Goal: Information Seeking & Learning: Learn about a topic

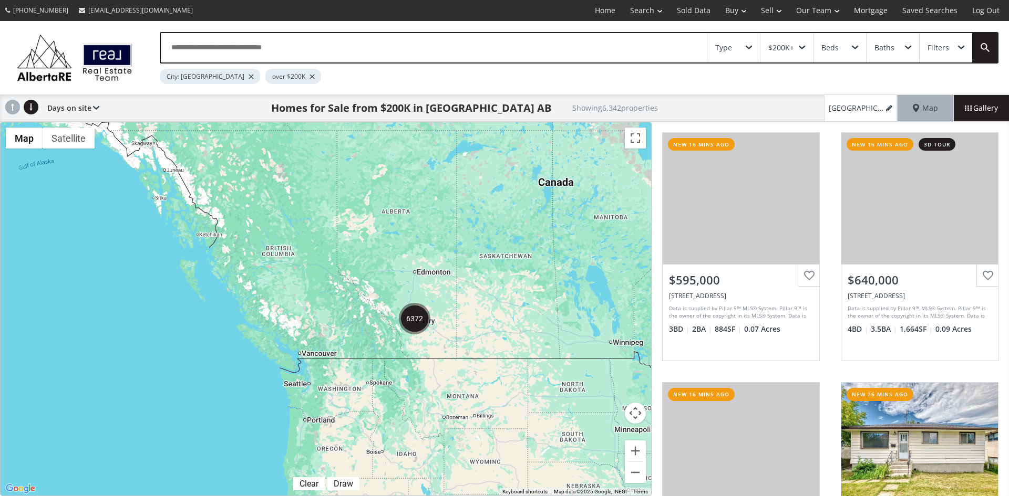
drag, startPoint x: 452, startPoint y: 347, endPoint x: 469, endPoint y: 260, distance: 88.2
click at [469, 260] on div at bounding box center [326, 309] width 650 height 374
click at [749, 40] on div "Type" at bounding box center [733, 47] width 53 height 29
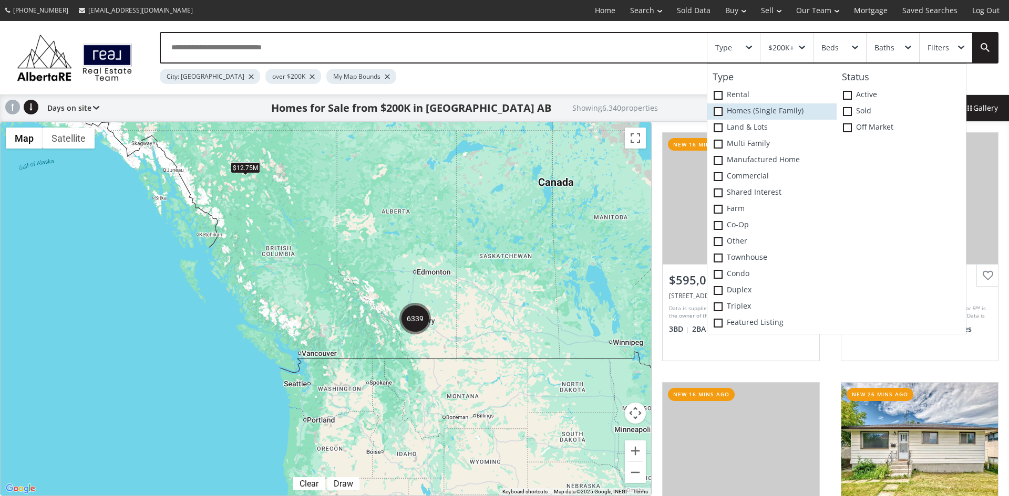
click at [715, 113] on span at bounding box center [717, 111] width 9 height 9
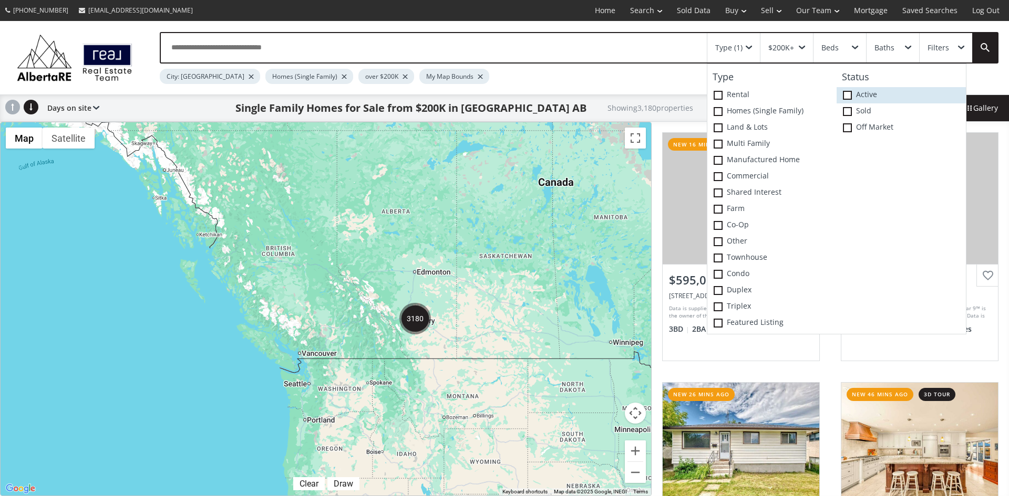
click at [851, 94] on span at bounding box center [847, 95] width 9 height 9
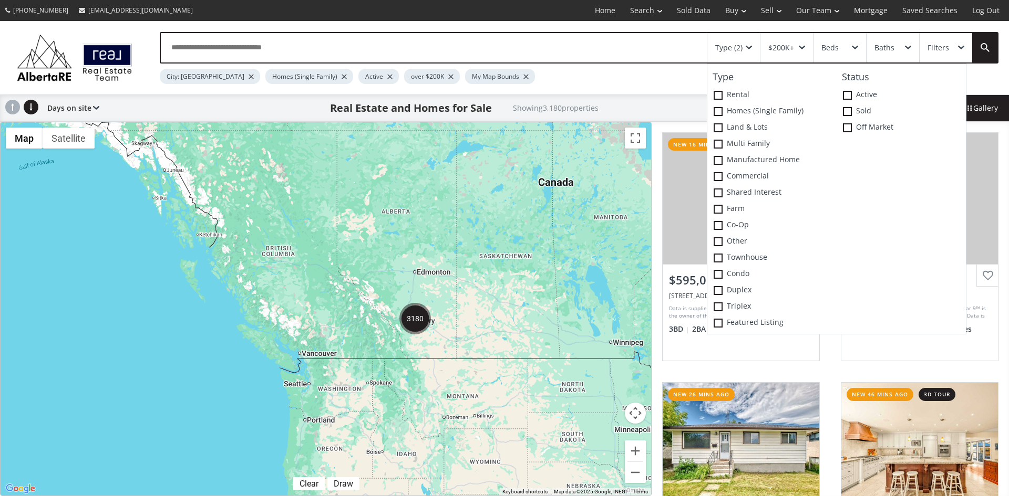
click at [495, 273] on div at bounding box center [326, 309] width 650 height 374
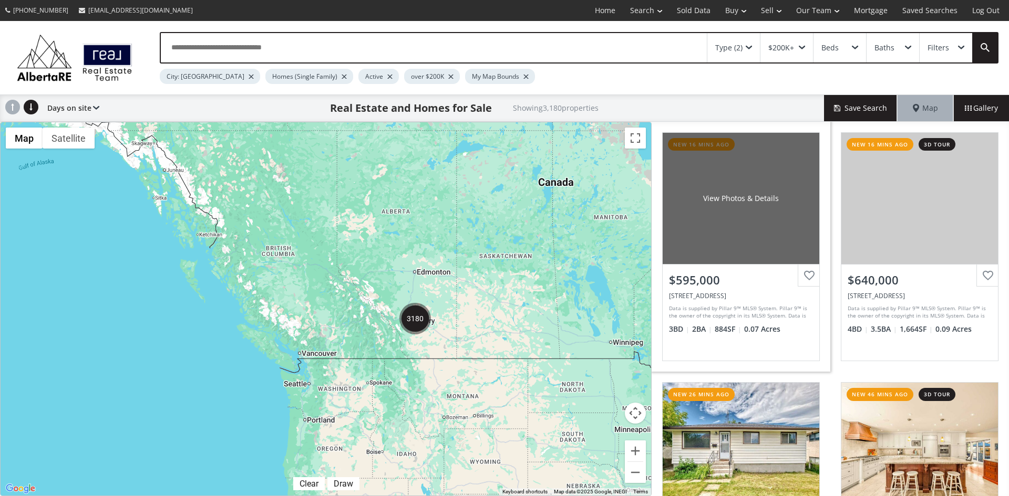
scroll to position [158, 0]
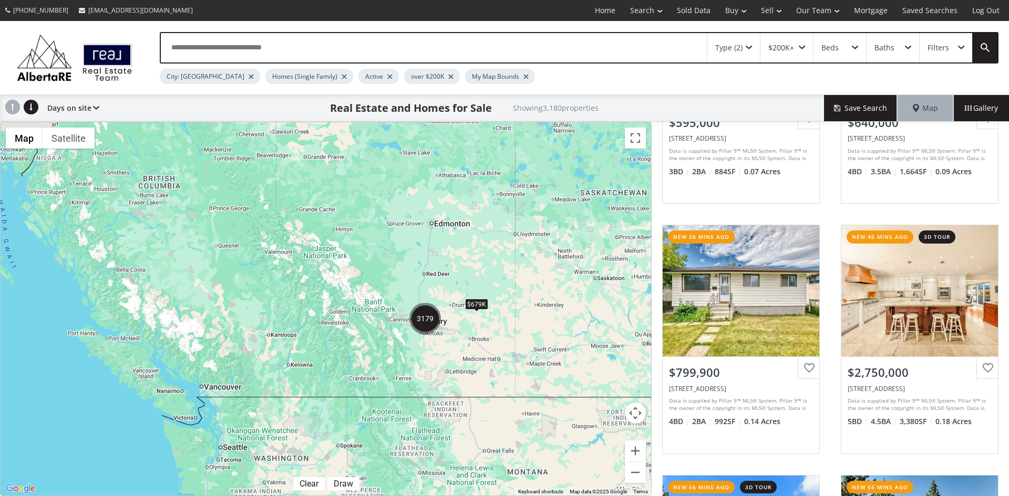
drag, startPoint x: 411, startPoint y: 333, endPoint x: 480, endPoint y: 328, distance: 69.5
click at [480, 328] on div "$679K" at bounding box center [326, 309] width 650 height 374
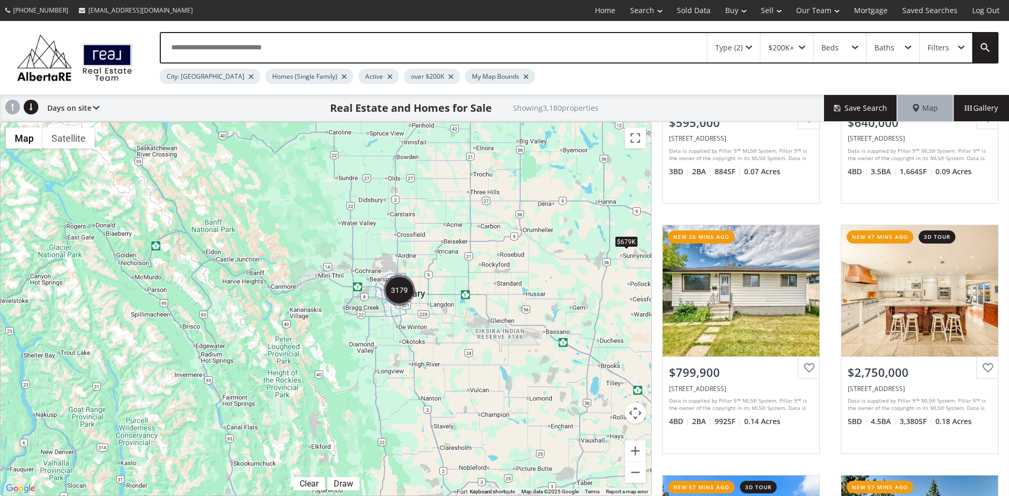
drag, startPoint x: 485, startPoint y: 284, endPoint x: 462, endPoint y: 329, distance: 50.3
click at [462, 329] on div "$679K" at bounding box center [326, 309] width 650 height 374
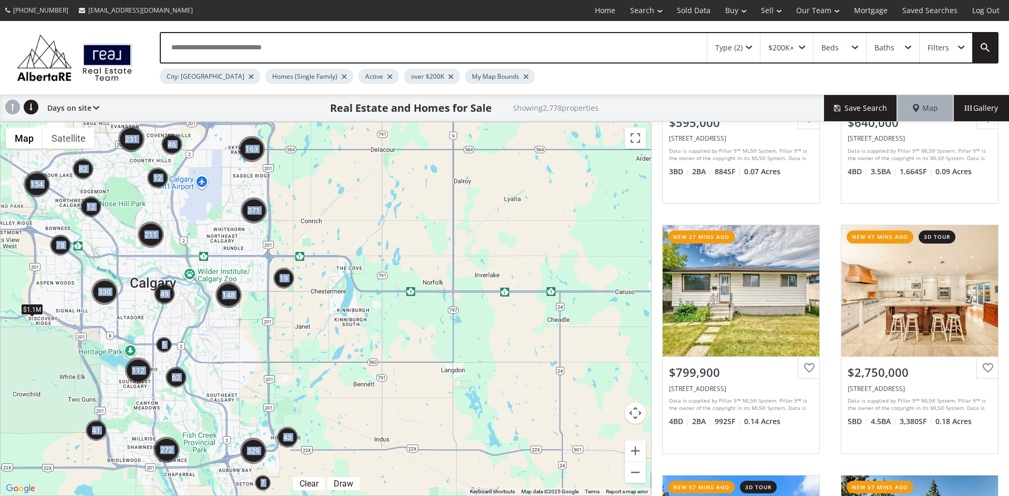
drag, startPoint x: 222, startPoint y: 313, endPoint x: 370, endPoint y: 295, distance: 149.7
click at [370, 295] on div "← Move left → Move right ↑ Move up ↓ Move down + Zoom in - Zoom out Home Jump l…" at bounding box center [325, 309] width 651 height 375
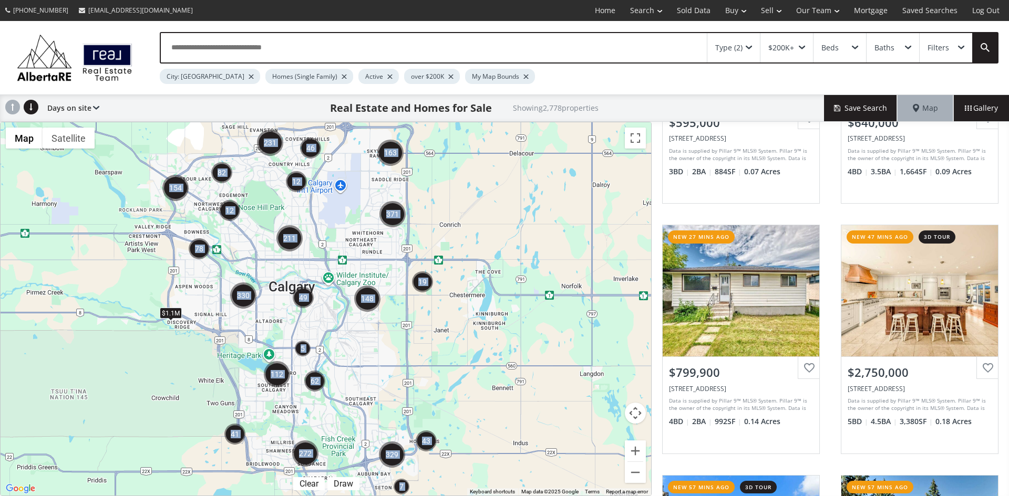
drag, startPoint x: 283, startPoint y: 333, endPoint x: 423, endPoint y: 337, distance: 140.3
click at [423, 337] on div "$1.1M" at bounding box center [326, 309] width 650 height 374
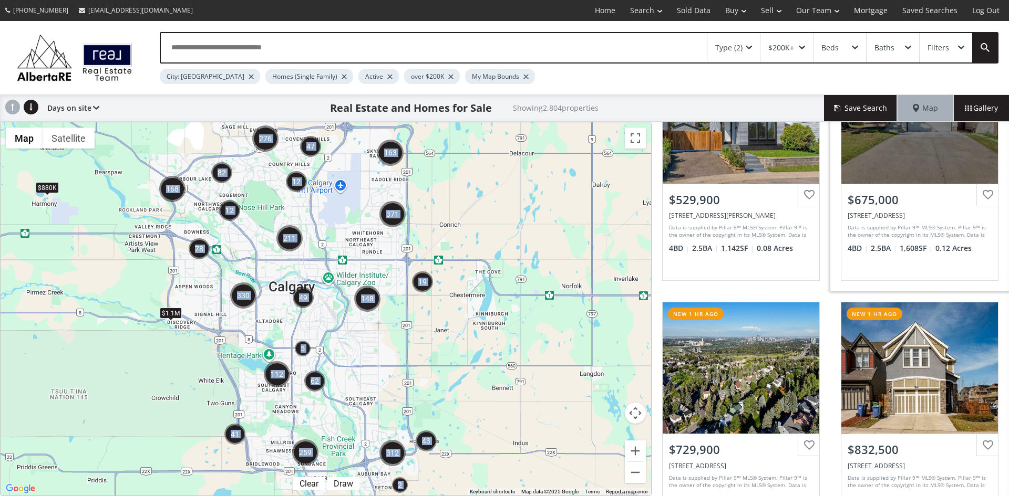
scroll to position [630, 0]
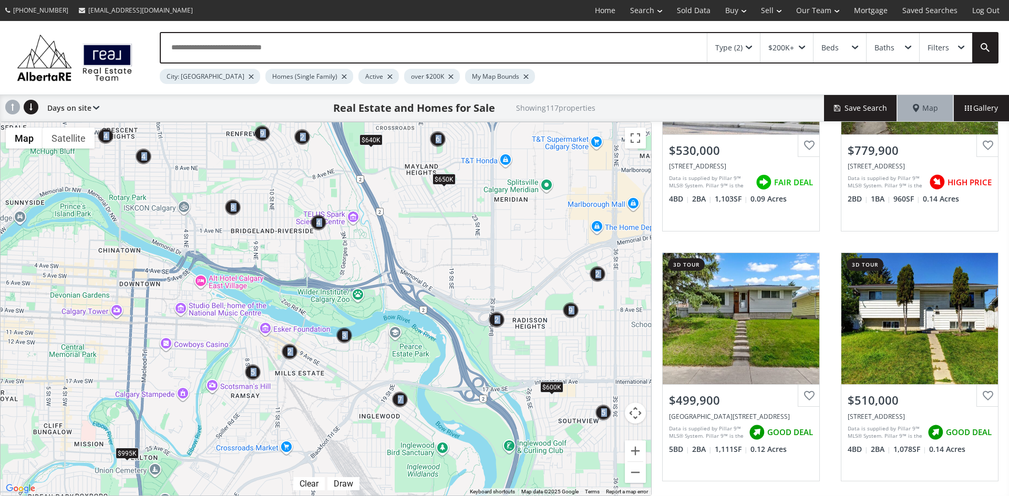
drag, startPoint x: 255, startPoint y: 227, endPoint x: 340, endPoint y: 193, distance: 91.7
click at [340, 193] on div "$650K $995K $640K $600K" at bounding box center [326, 309] width 650 height 374
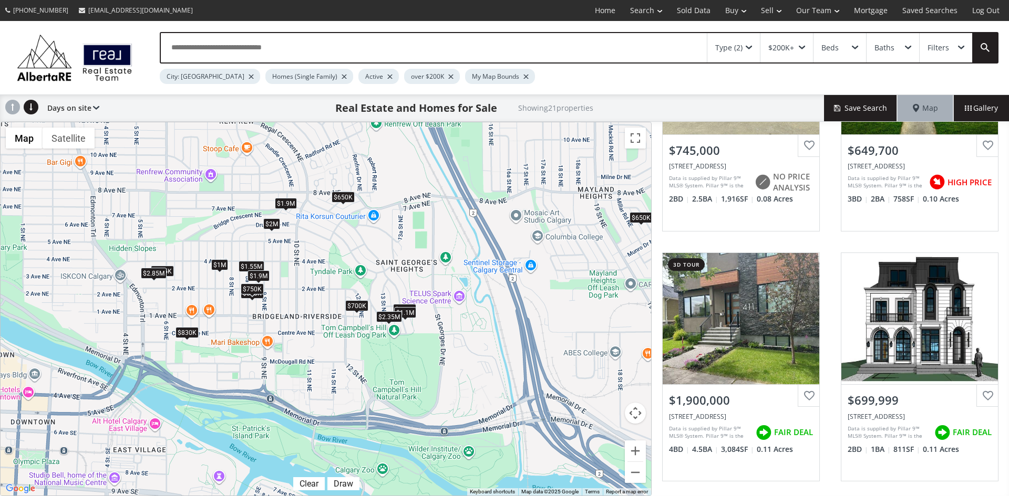
drag, startPoint x: 356, startPoint y: 252, endPoint x: 460, endPoint y: 330, distance: 130.2
click at [460, 330] on div "$850K $650K $1.55M $2M $745K $650K $1.9M $700K $875K $830K $700K $1.1M $619K $2…" at bounding box center [326, 309] width 650 height 374
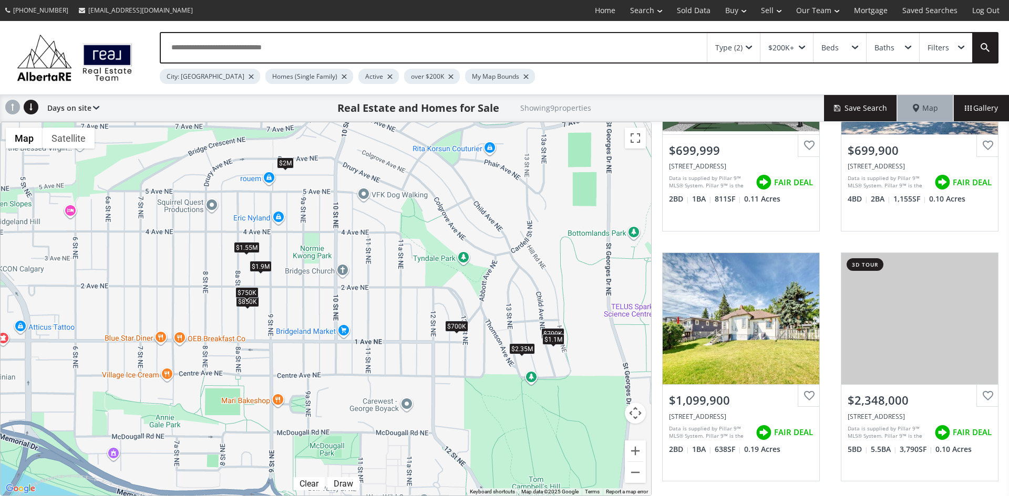
drag, startPoint x: 341, startPoint y: 202, endPoint x: 525, endPoint y: 242, distance: 187.5
click at [525, 242] on div "$850K $1.55M $2M $1.9M $700K $700K $1.1M $2.35M $750K" at bounding box center [326, 309] width 650 height 374
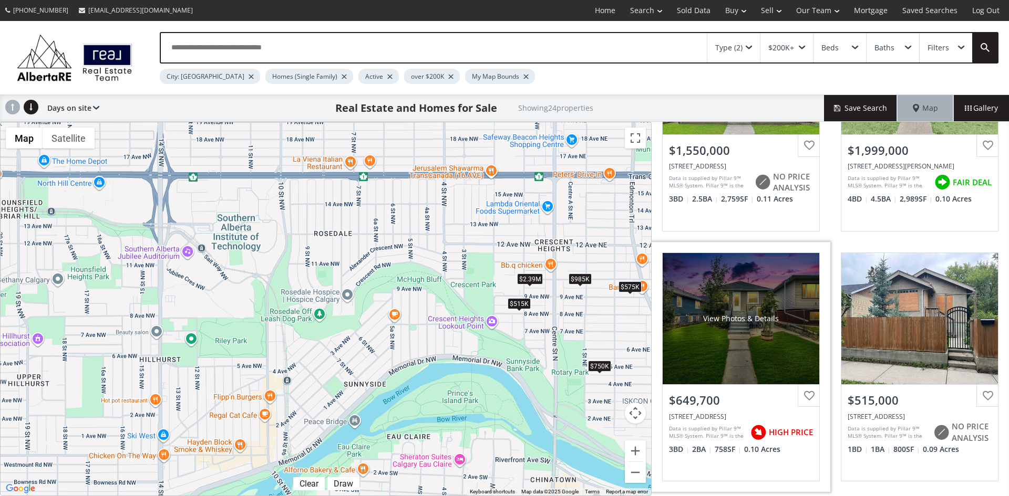
drag, startPoint x: 333, startPoint y: 143, endPoint x: 796, endPoint y: 295, distance: 487.4
click at [796, 295] on div "← Move left → Move right ↑ Move up ↓ Move down + Zoom in - Zoom out Home Jump l…" at bounding box center [504, 309] width 1009 height 375
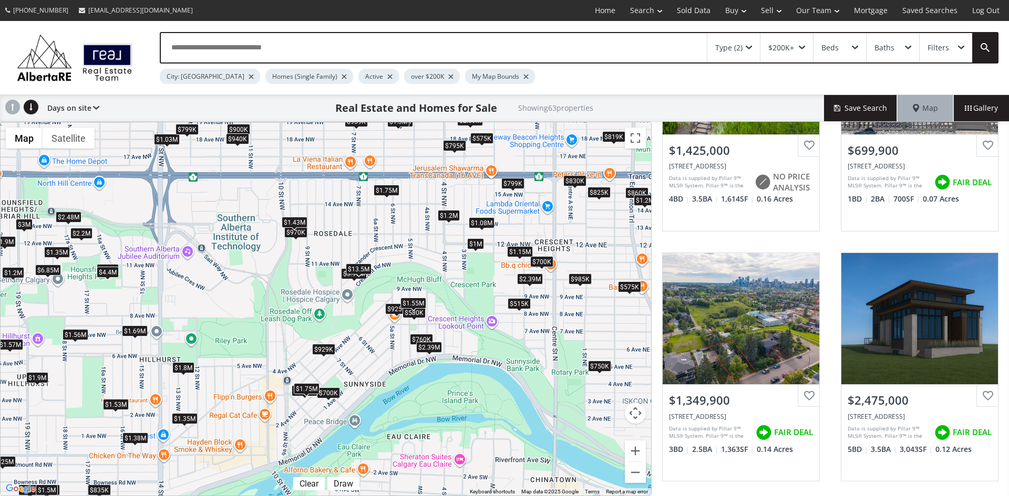
click at [296, 219] on div "$1.43M" at bounding box center [295, 222] width 26 height 11
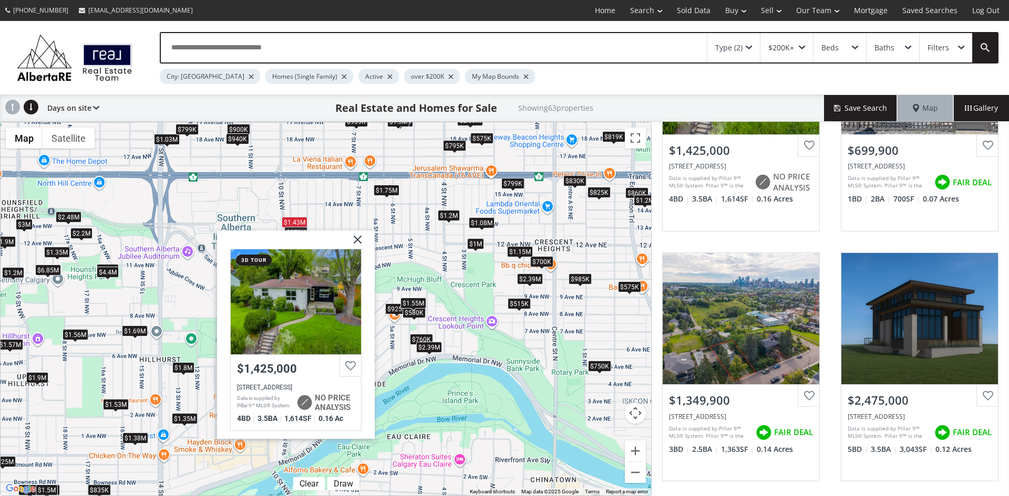
click at [358, 236] on img at bounding box center [353, 244] width 26 height 26
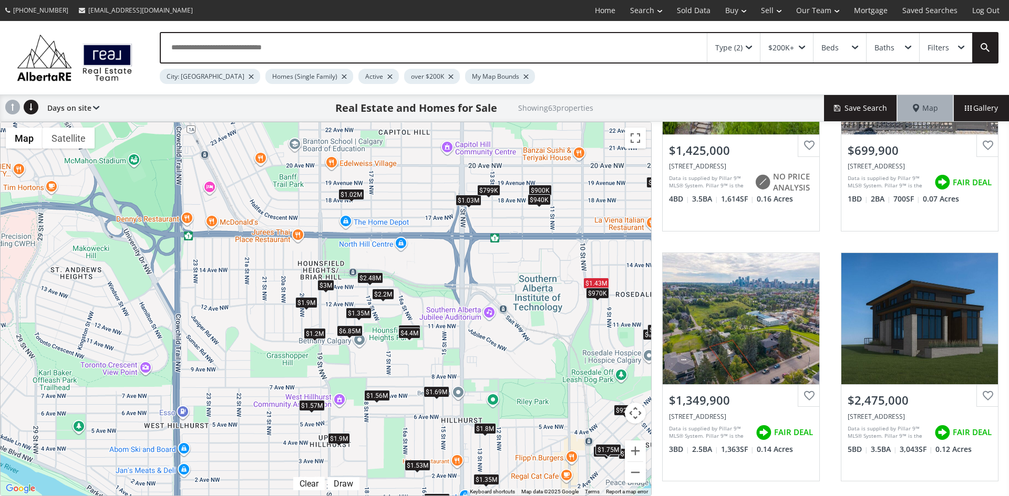
drag, startPoint x: 124, startPoint y: 244, endPoint x: 427, endPoint y: 305, distance: 308.7
click at [427, 305] on div "$1.08M $2.2M $1.35M $1.9M $1.43M $700K $1.35M $2.48M $900K $819K $860K $835K $5…" at bounding box center [326, 309] width 650 height 374
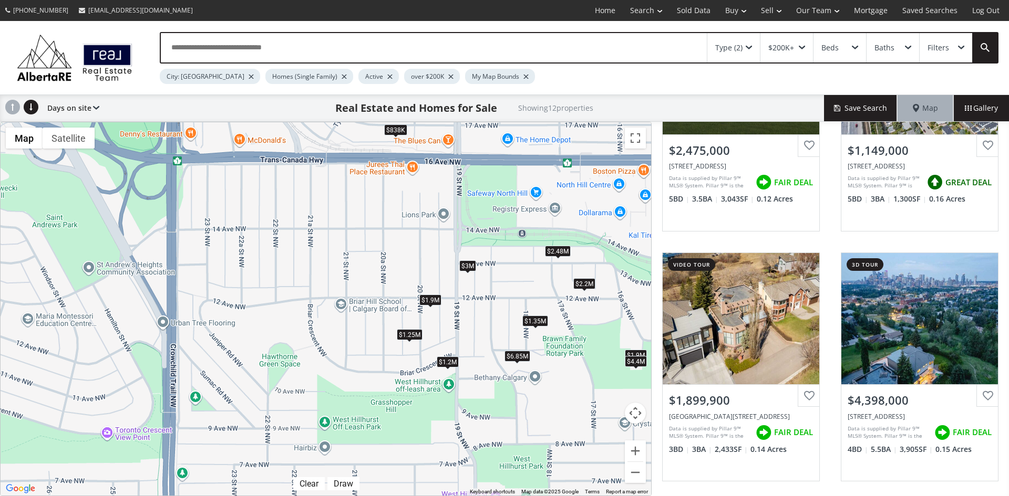
drag, startPoint x: 125, startPoint y: 262, endPoint x: 402, endPoint y: 251, distance: 277.1
click at [402, 251] on div "$2.2M $1.9M $1.25M $1.35M $2.48M $1.15M $1.9M $4.4M $6.85M $3M $1.2M $838K" at bounding box center [326, 309] width 650 height 374
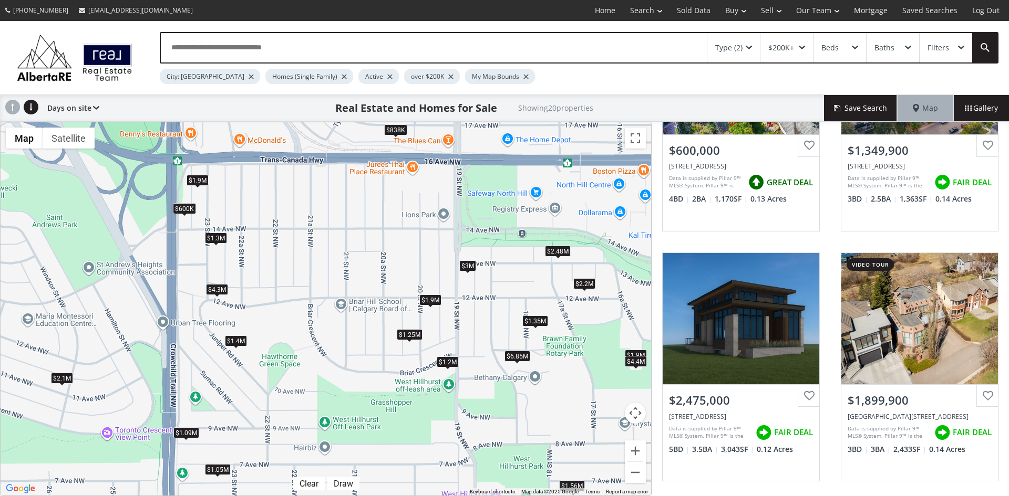
click at [242, 339] on div "$1.4M" at bounding box center [236, 340] width 22 height 11
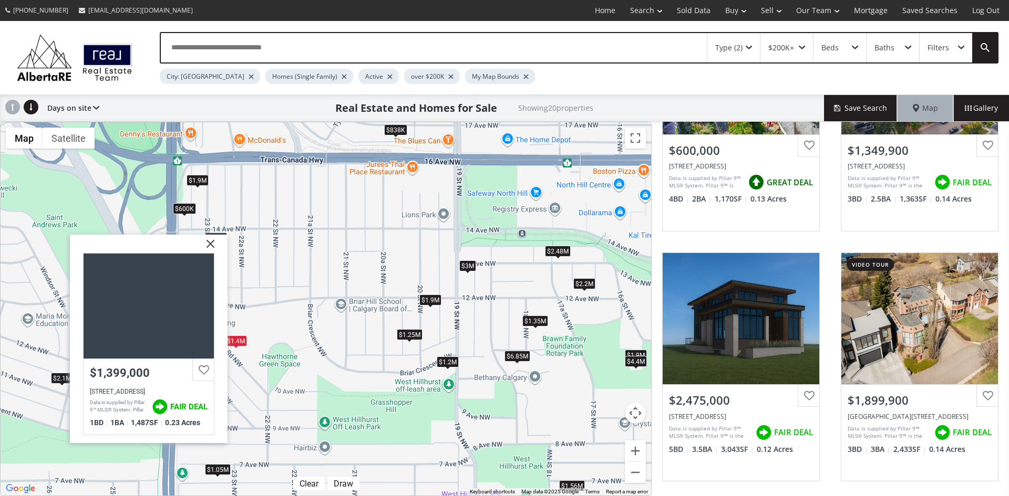
click at [211, 241] on img at bounding box center [206, 248] width 26 height 26
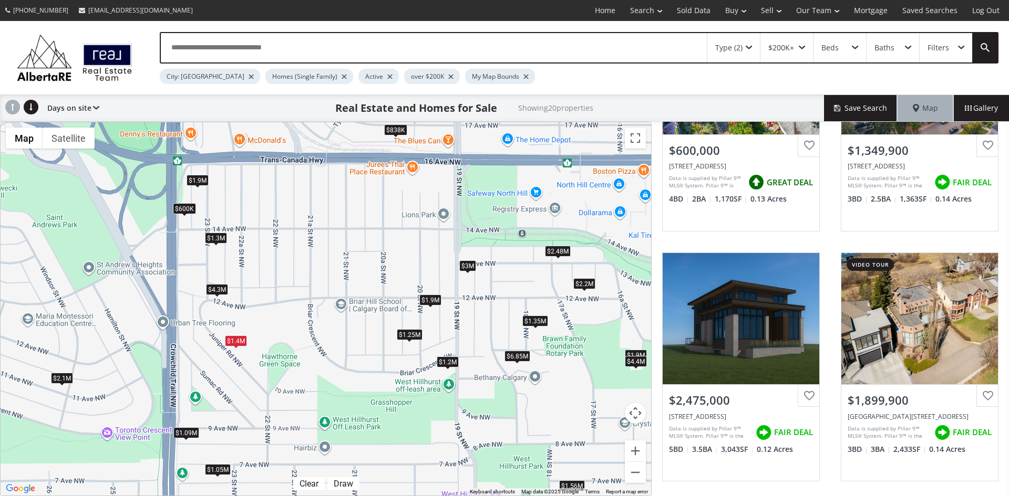
click at [214, 240] on div "$1.3M" at bounding box center [216, 237] width 22 height 11
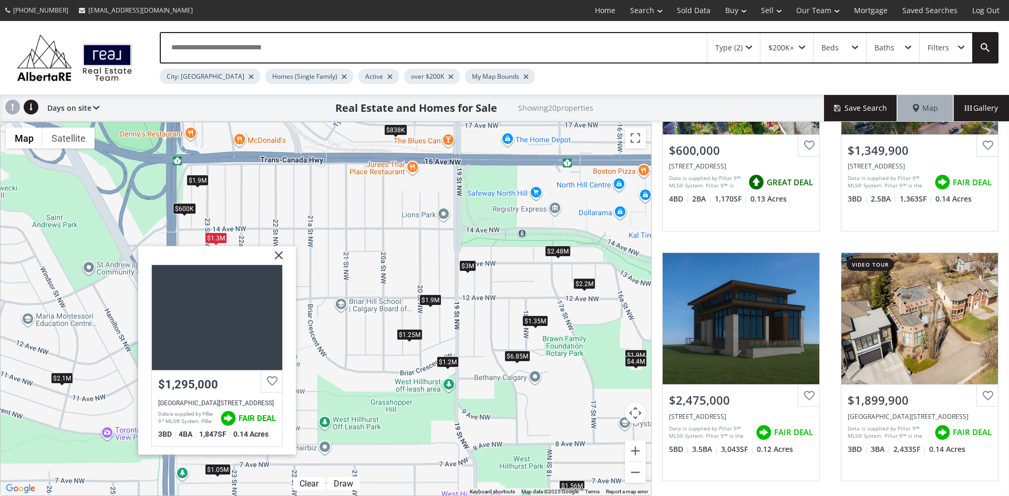
click at [278, 253] on img at bounding box center [275, 259] width 26 height 26
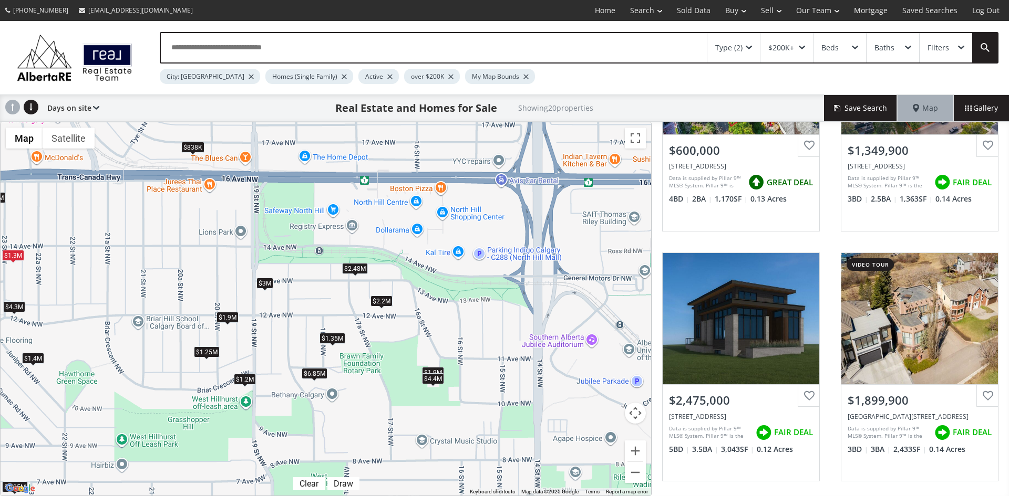
drag, startPoint x: 523, startPoint y: 401, endPoint x: 318, endPoint y: 418, distance: 205.5
click at [318, 418] on div "$1.05M $2.2M $1.9M $1.25M $600K $1.35M $2.48M $1.9M $1.9M $4.4M $1.09M $6.85M $…" at bounding box center [326, 309] width 650 height 374
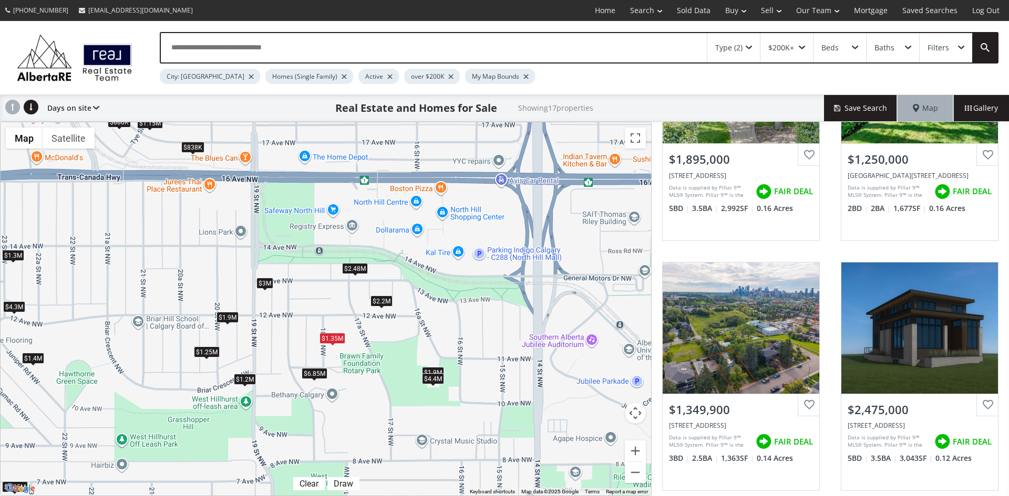
scroll to position [420, 0]
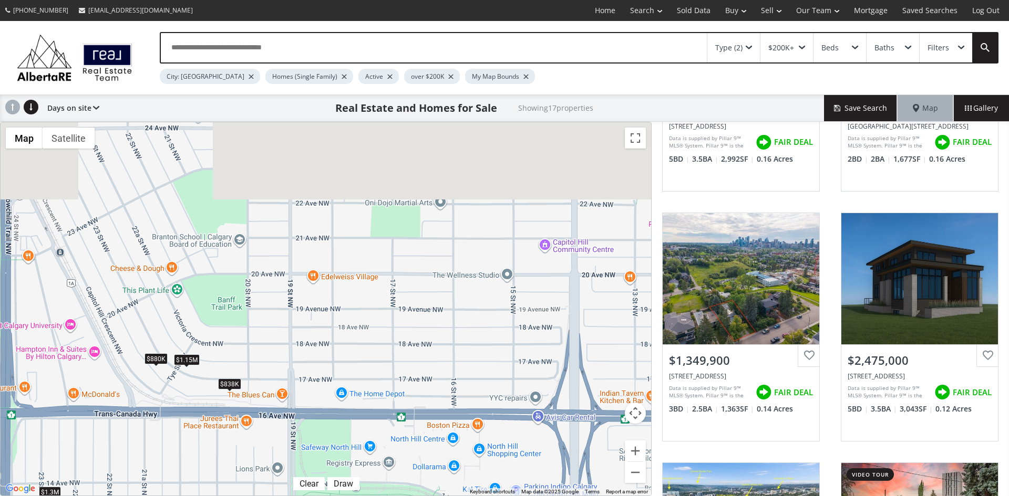
drag, startPoint x: 358, startPoint y: 210, endPoint x: 405, endPoint y: 480, distance: 274.6
click at [405, 480] on div "$1.05M $2.2M $1.9M $1.25M $1.35M $2.48M $1.15M $880K $1.9M $4.4M $6.85M $1.4M $…" at bounding box center [326, 309] width 650 height 374
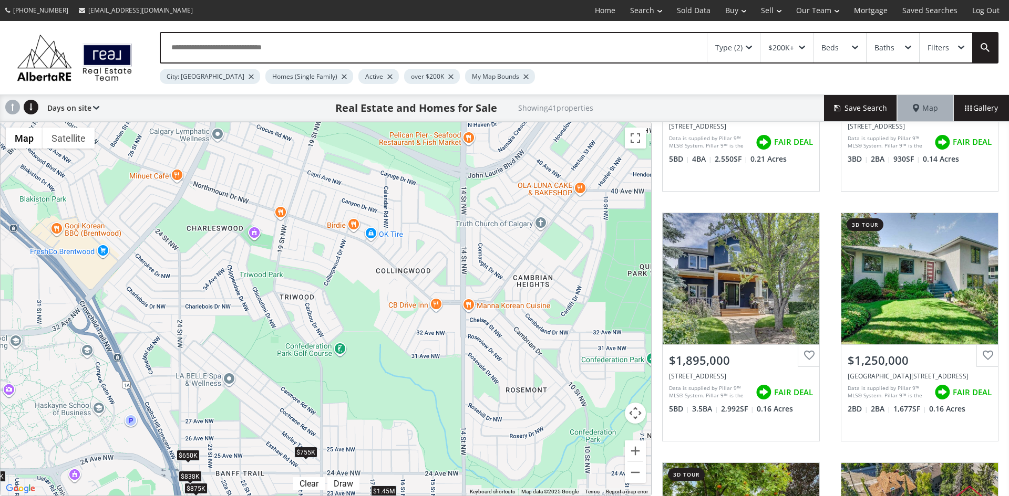
drag, startPoint x: 478, startPoint y: 177, endPoint x: 400, endPoint y: 462, distance: 295.5
click at [400, 462] on div "$2.45M $1.05M $2.2M $865K $1.9M $1.25M $875K $600K $995K $1.35M $2.48M $900K $1…" at bounding box center [326, 309] width 650 height 374
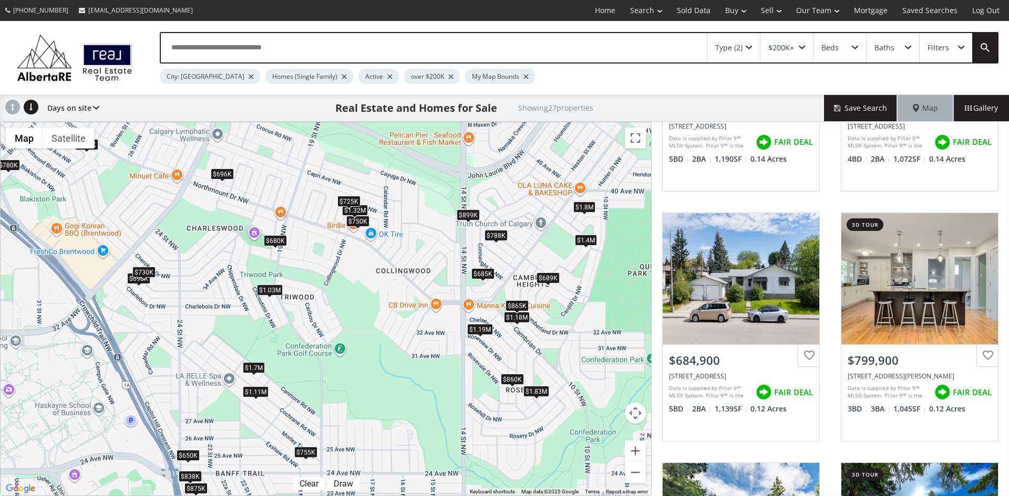
click at [511, 378] on div "$860K" at bounding box center [512, 379] width 23 height 11
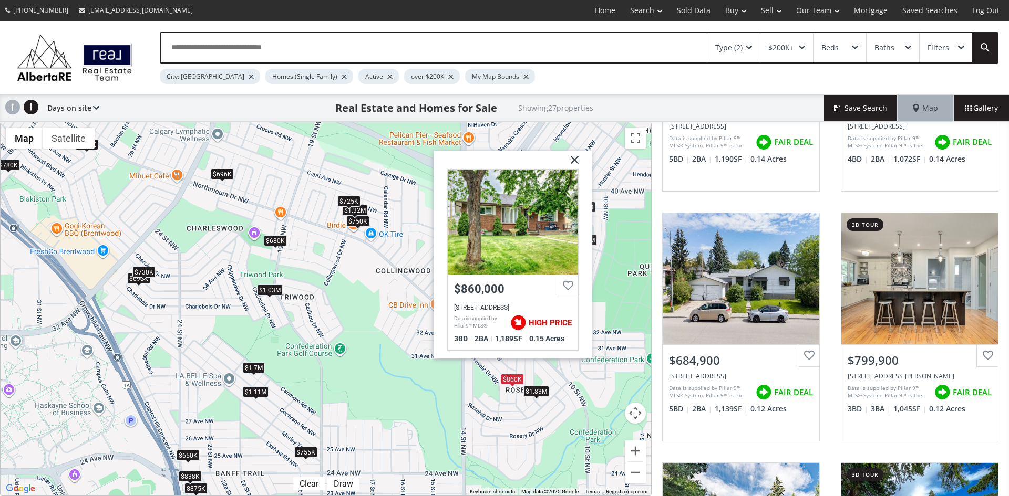
click at [574, 160] on img at bounding box center [570, 163] width 26 height 26
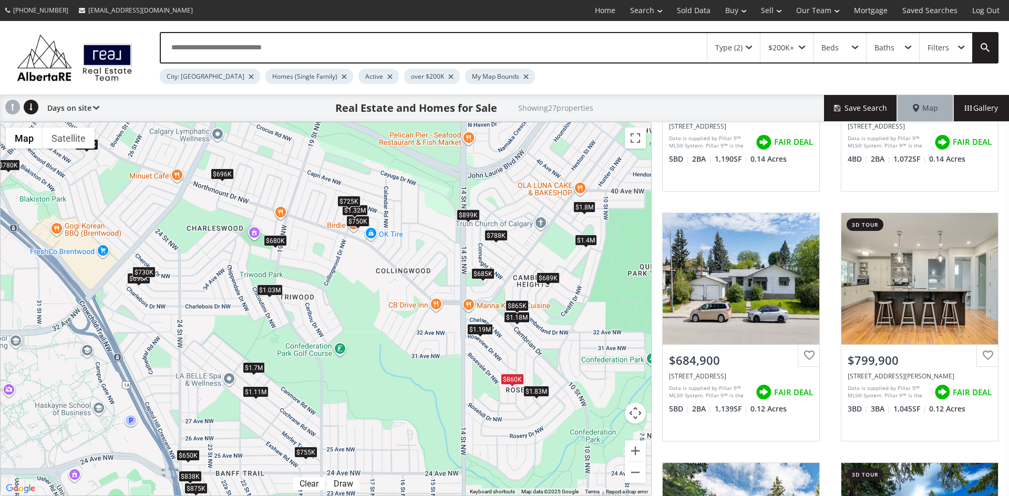
click at [800, 46] on span at bounding box center [801, 48] width 6 height 4
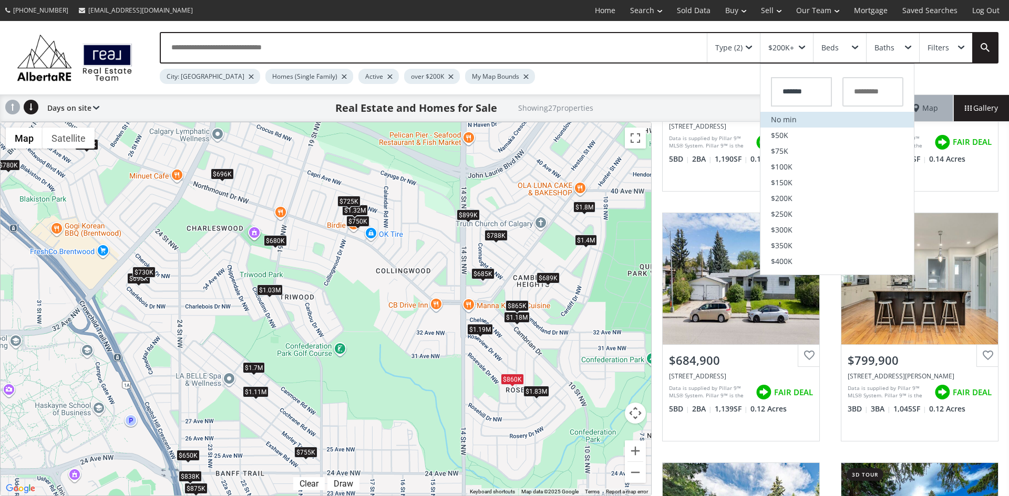
click at [785, 115] on li "No min" at bounding box center [836, 120] width 153 height 16
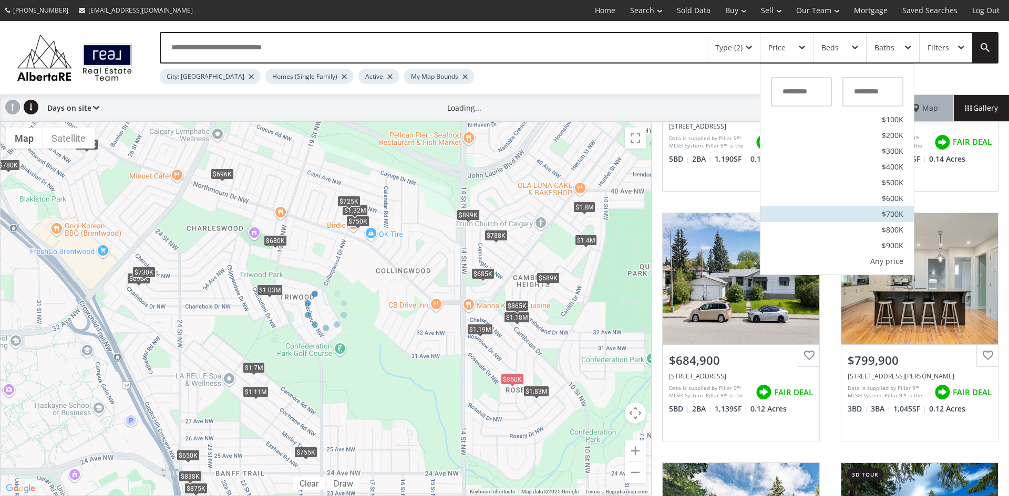
click at [899, 211] on span "$700K" at bounding box center [892, 214] width 22 height 7
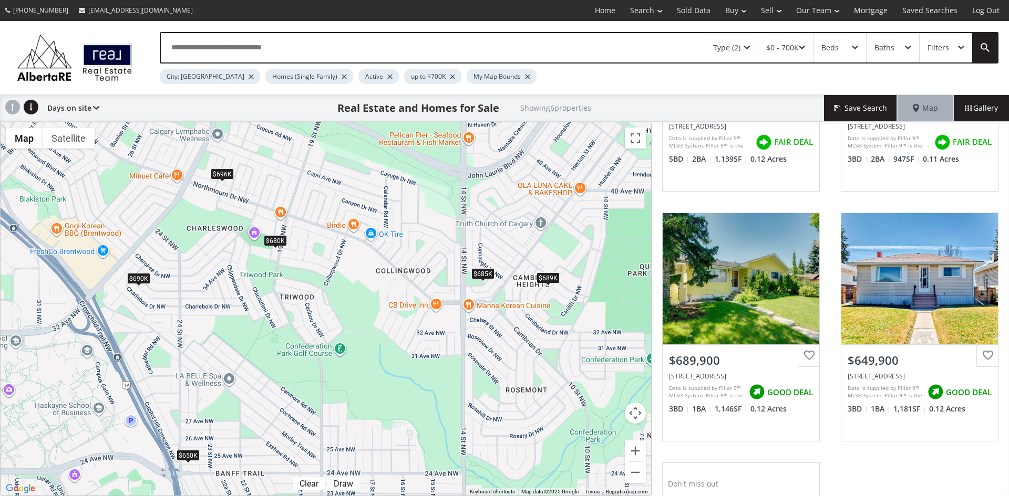
click at [549, 278] on div "$689K" at bounding box center [547, 278] width 23 height 11
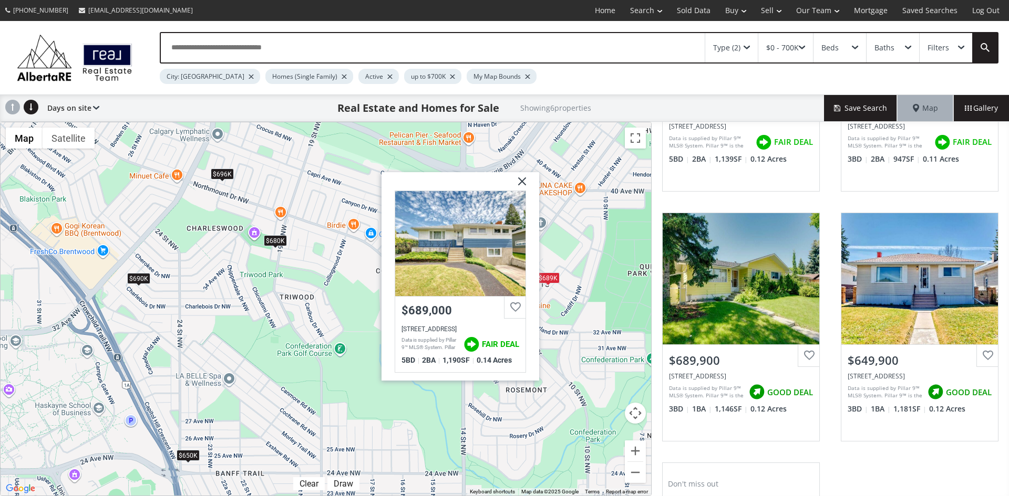
click at [522, 179] on img at bounding box center [518, 185] width 26 height 26
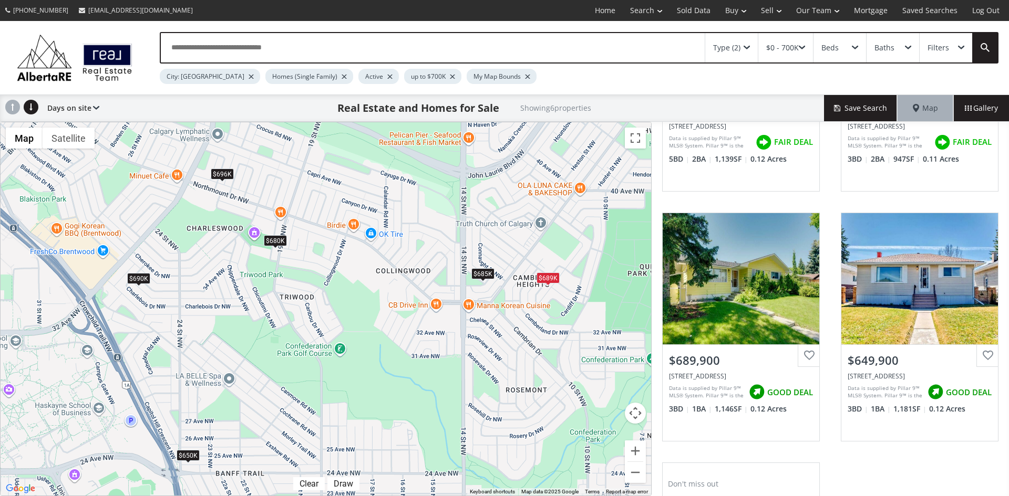
click at [143, 274] on div "$690K" at bounding box center [138, 278] width 23 height 11
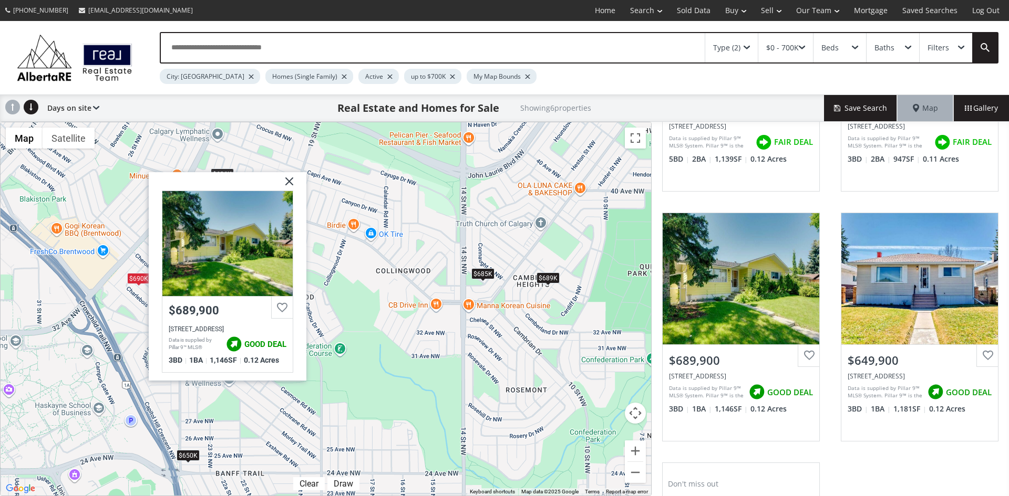
click at [291, 177] on img at bounding box center [285, 185] width 26 height 26
